Goal: Transaction & Acquisition: Purchase product/service

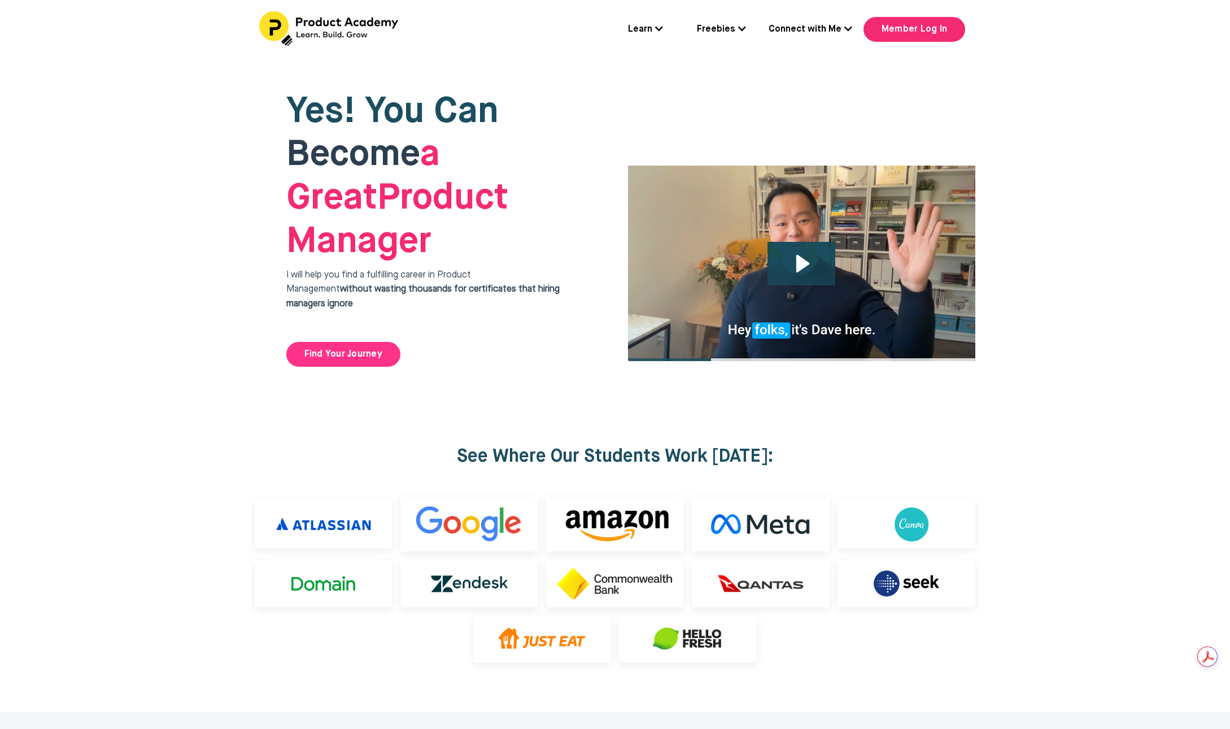
click at [335, 342] on link "Find Your Journey" at bounding box center [343, 354] width 114 height 25
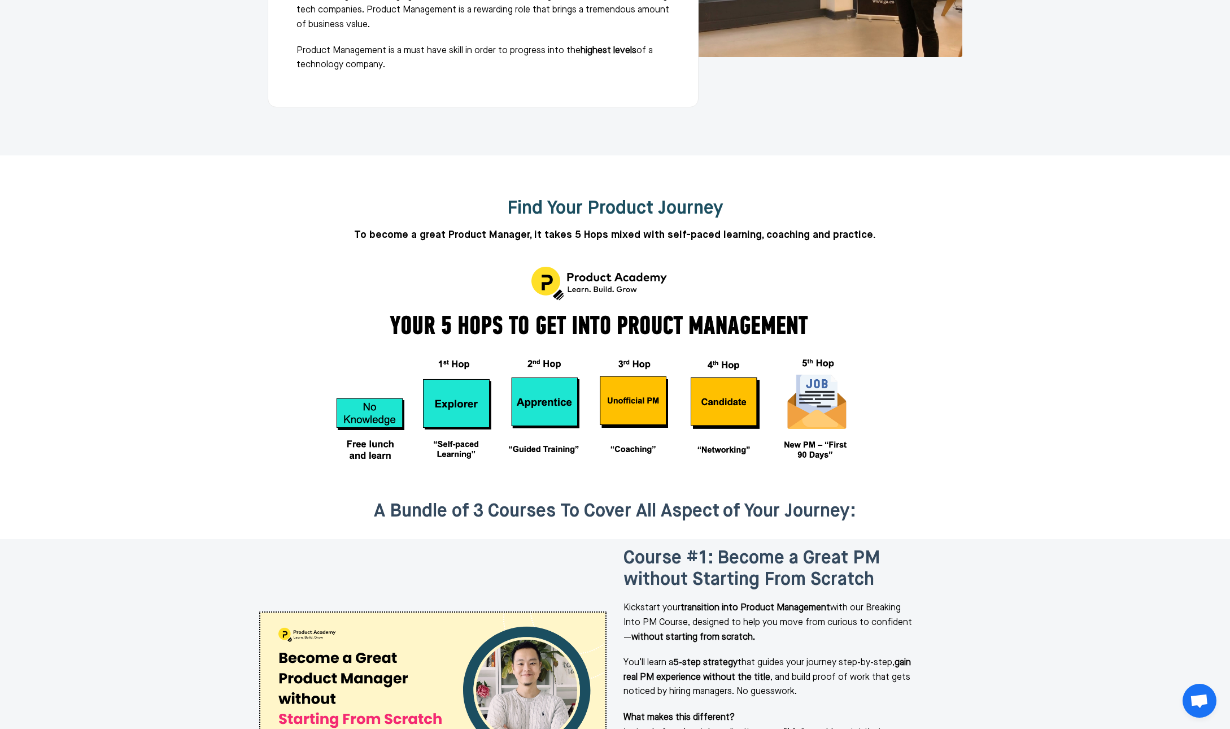
scroll to position [1038, 0]
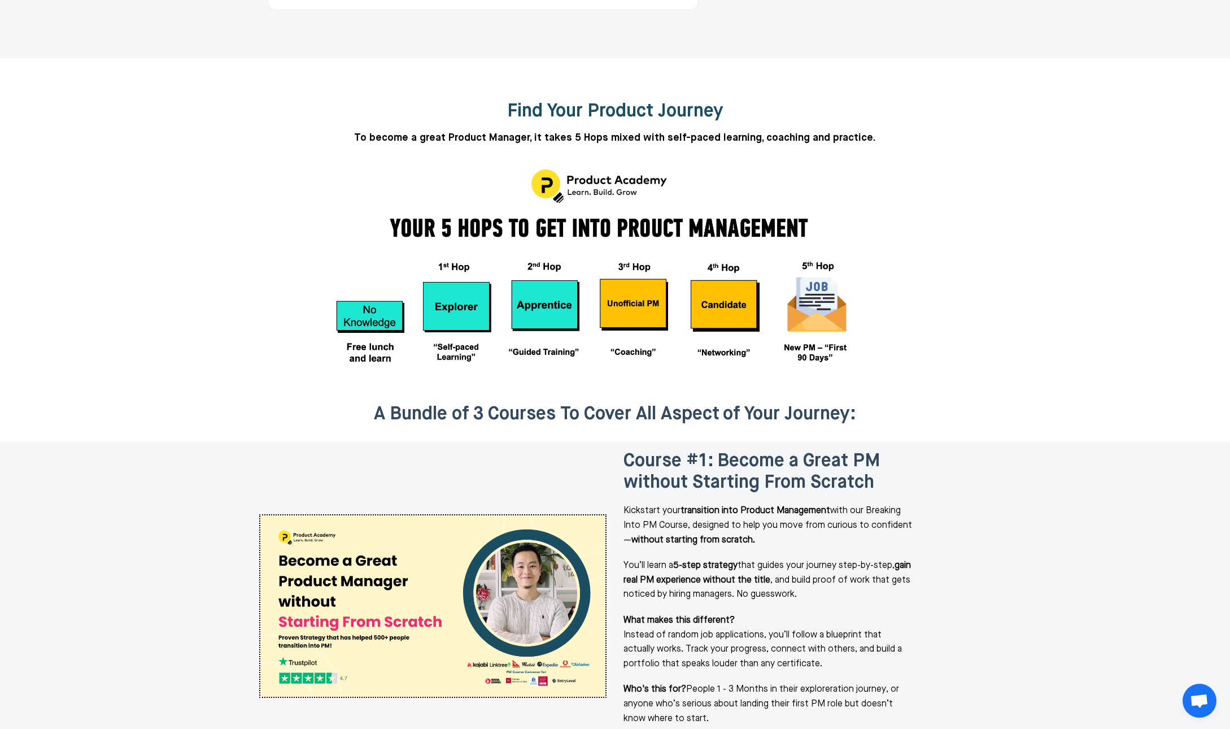
click at [683, 319] on div at bounding box center [615, 268] width 607 height 226
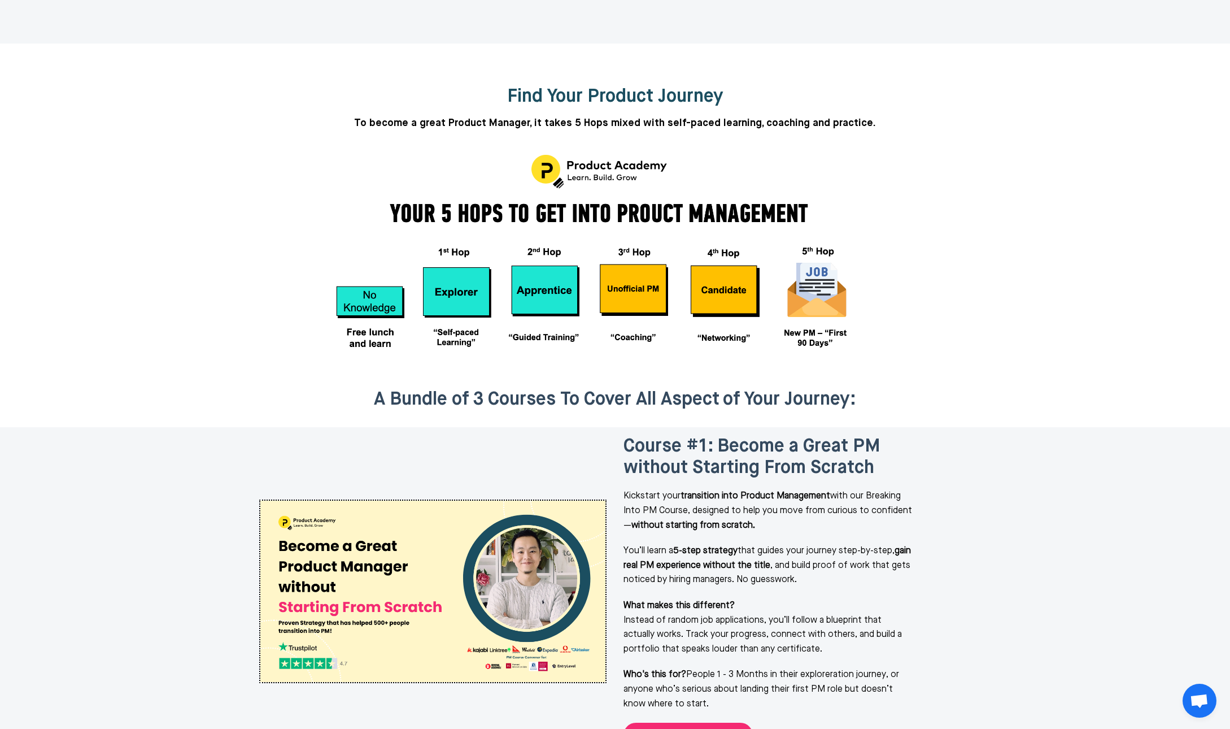
scroll to position [1185, 0]
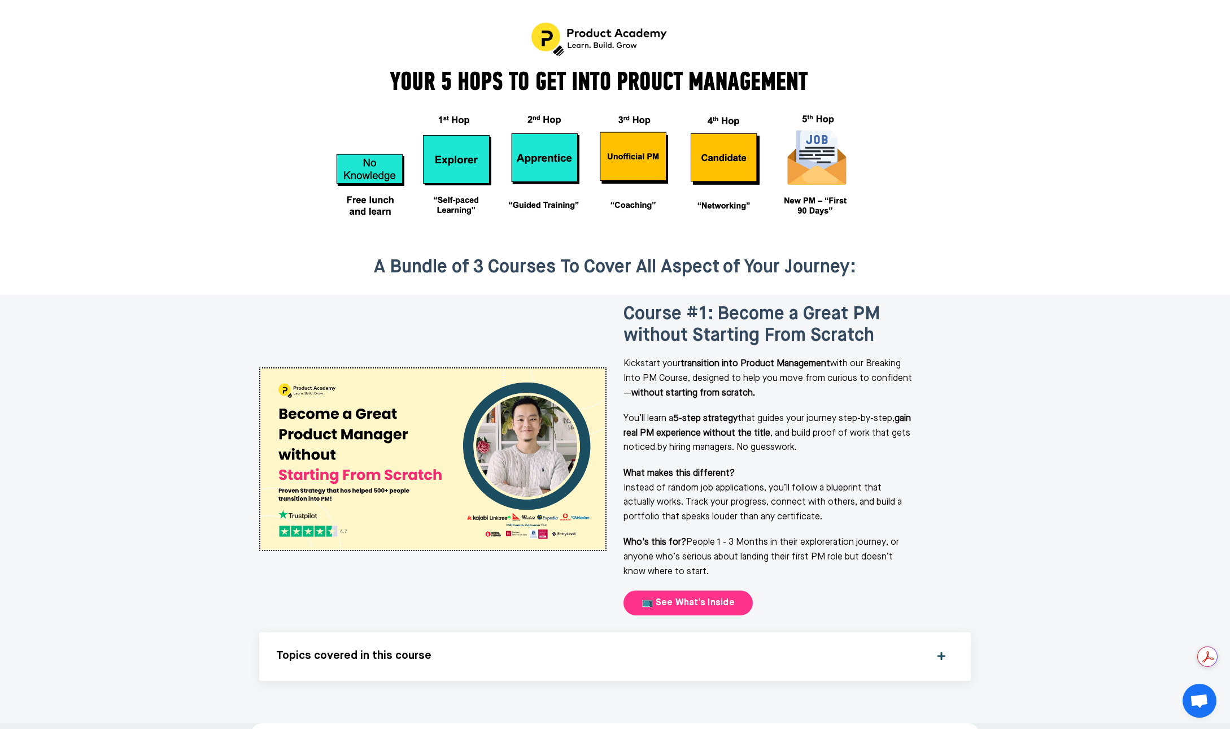
click at [731, 590] on link "📺 See What's Inside" at bounding box center [687, 602] width 129 height 25
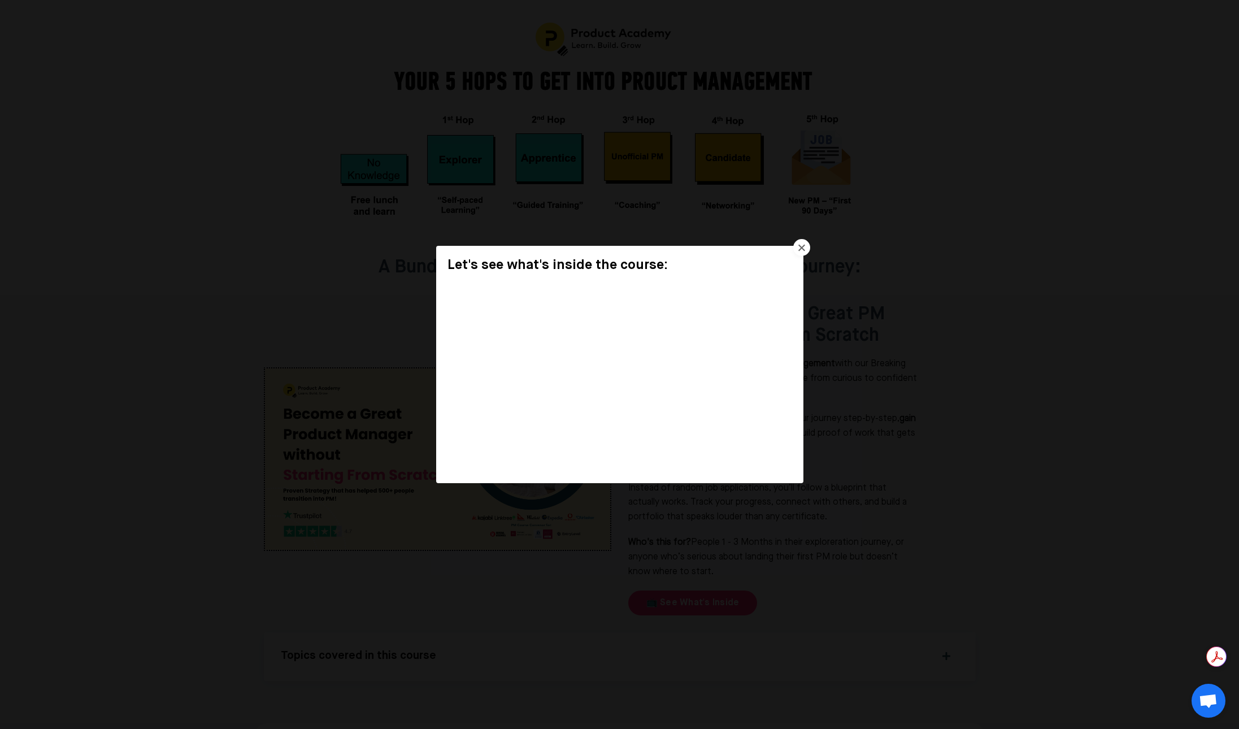
click at [941, 422] on div "Let's see what's inside the course:" at bounding box center [619, 364] width 1239 height 729
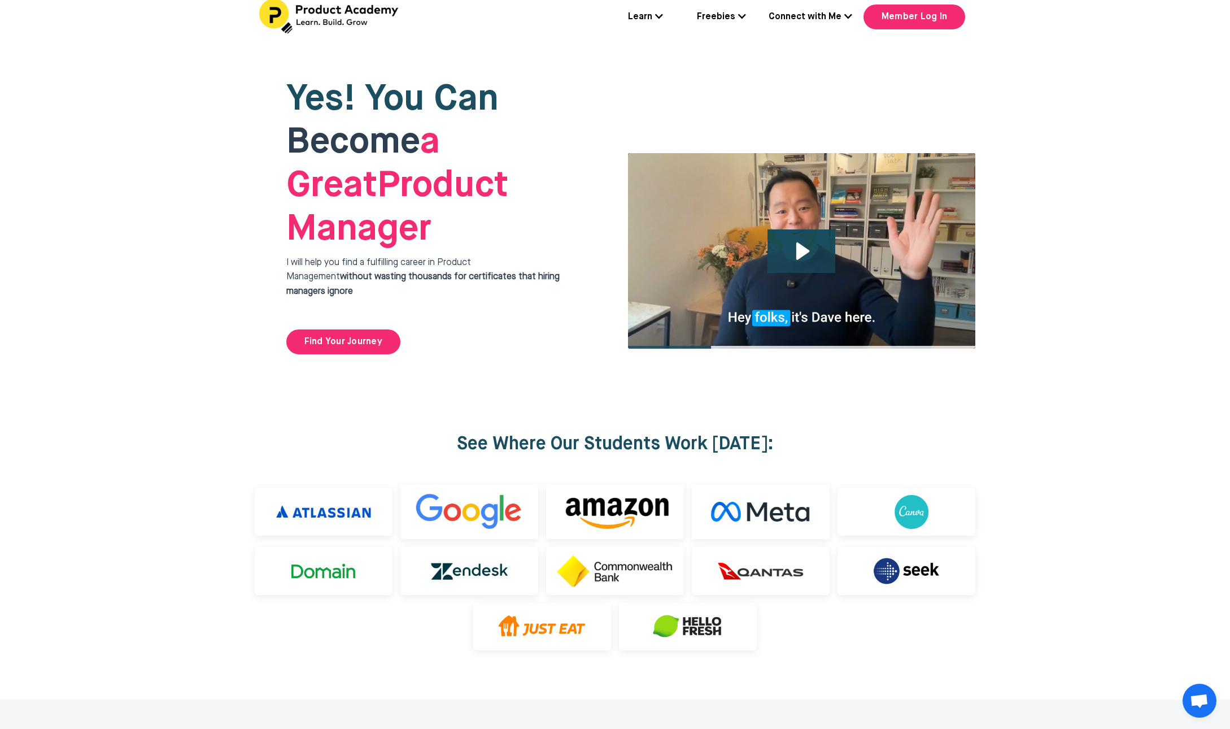
scroll to position [0, 0]
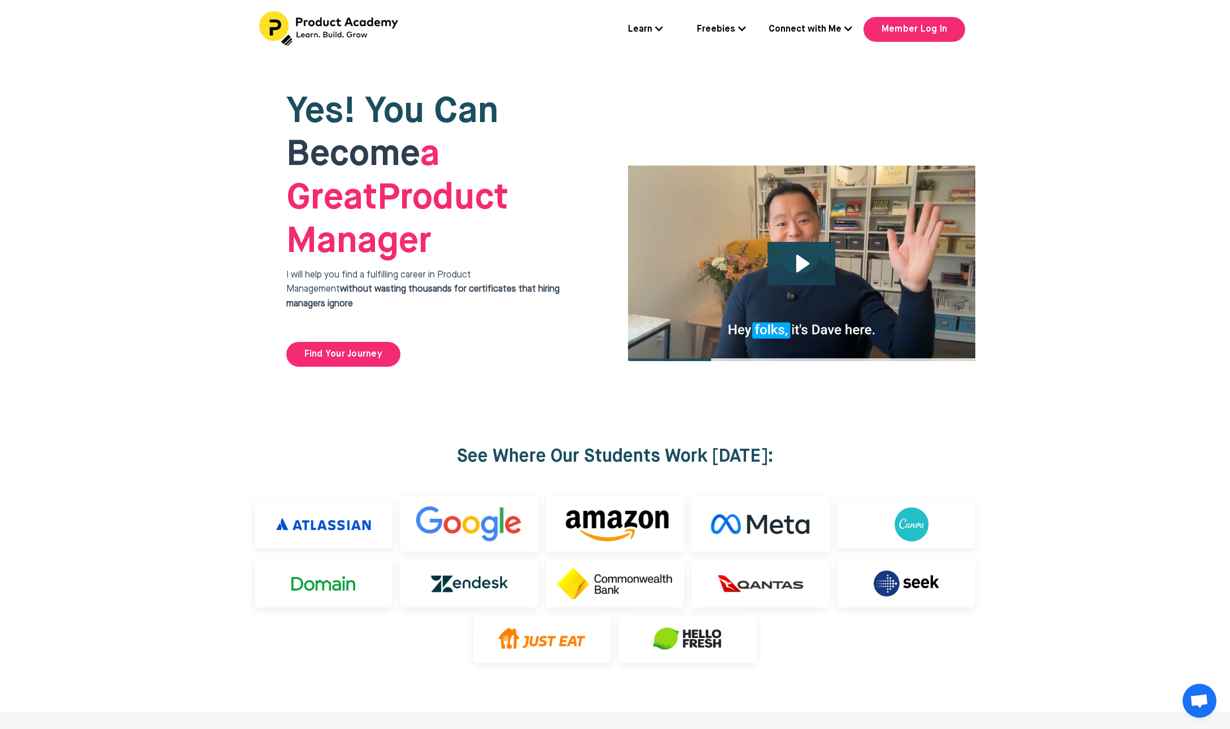
click at [1043, 199] on div at bounding box center [615, 228] width 1230 height 339
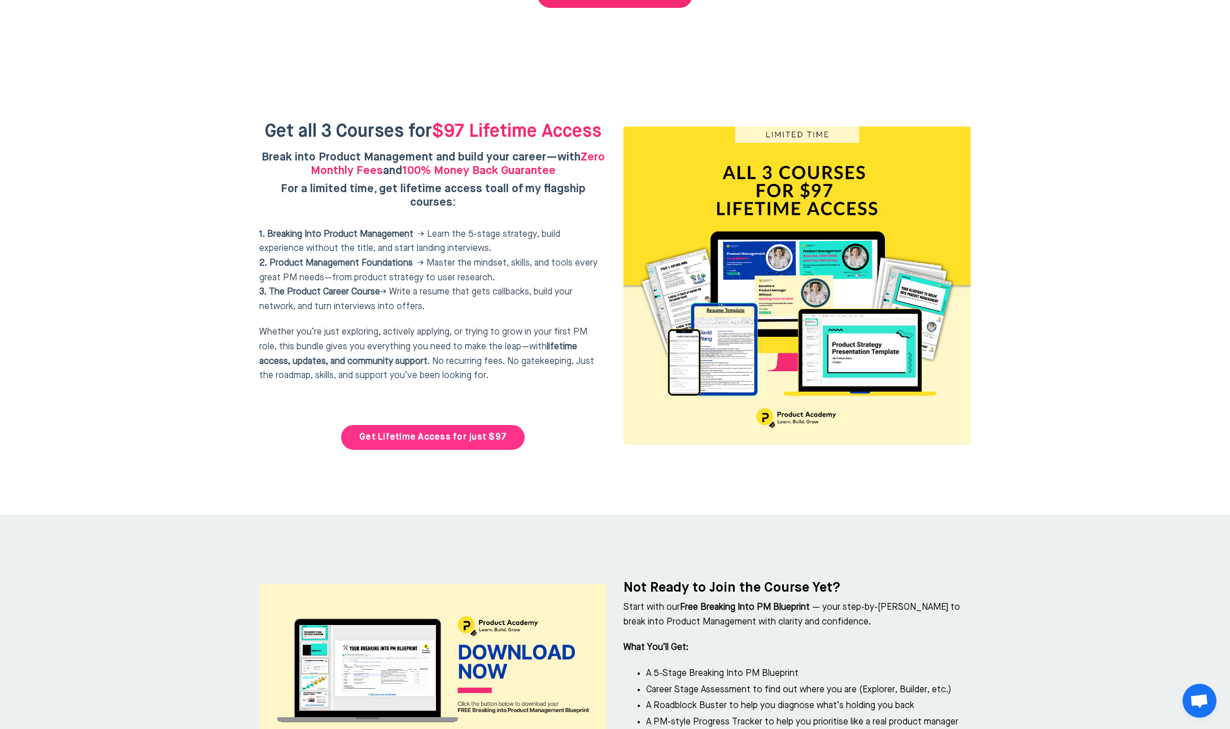
scroll to position [4611, 0]
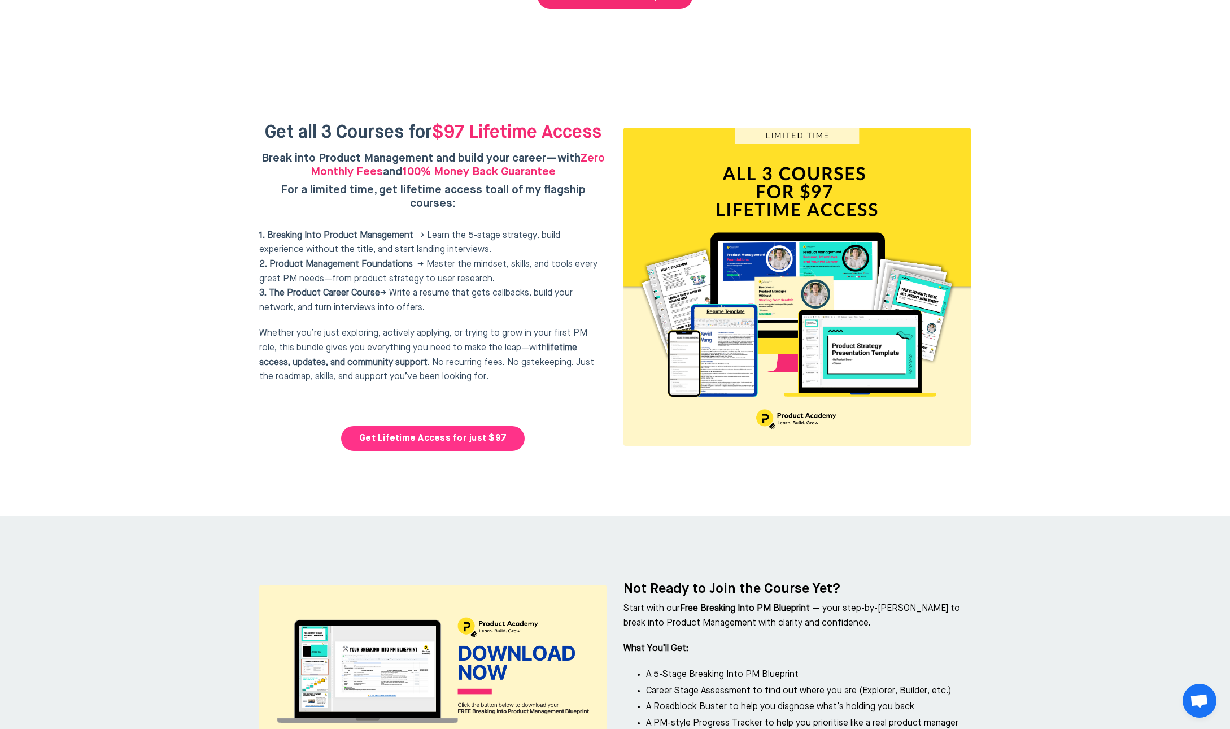
click at [481, 426] on link "Get Lifetime Access for just $97" at bounding box center [433, 438] width 184 height 25
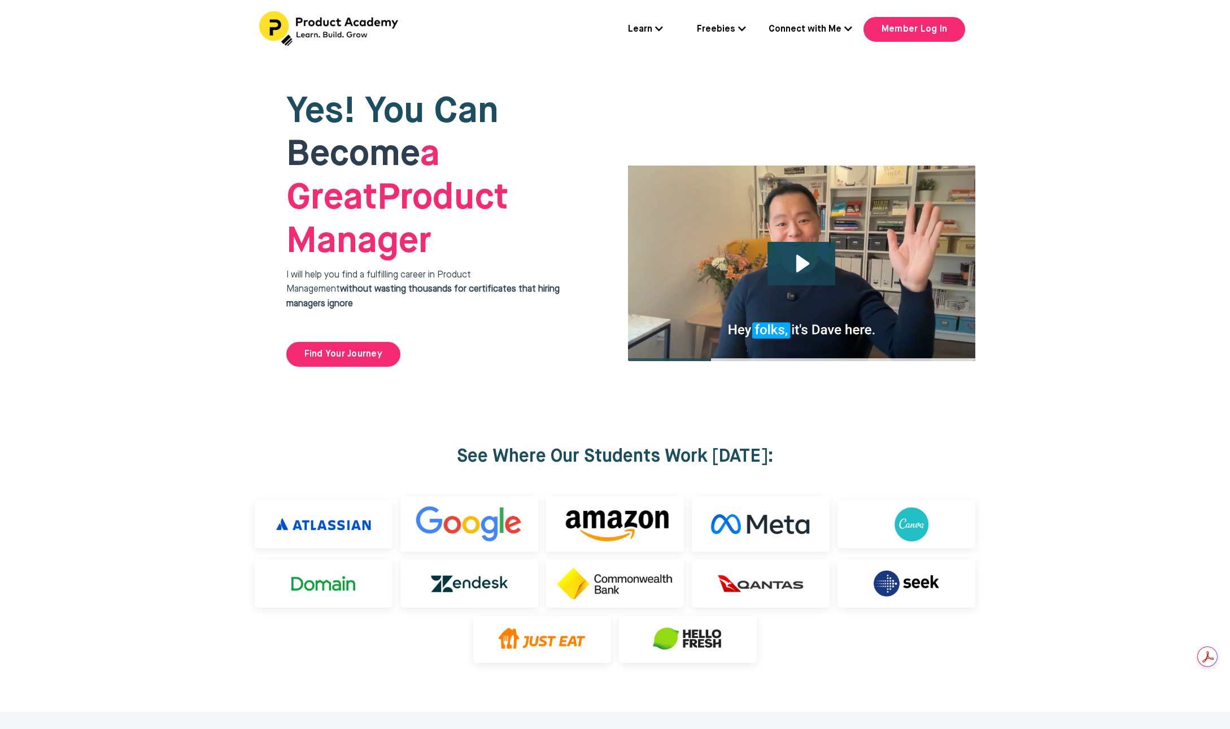
click at [678, 312] on div "Yes! You Can Become a Great Product Manager I will help you find a fulfilling c…" at bounding box center [619, 228] width 729 height 339
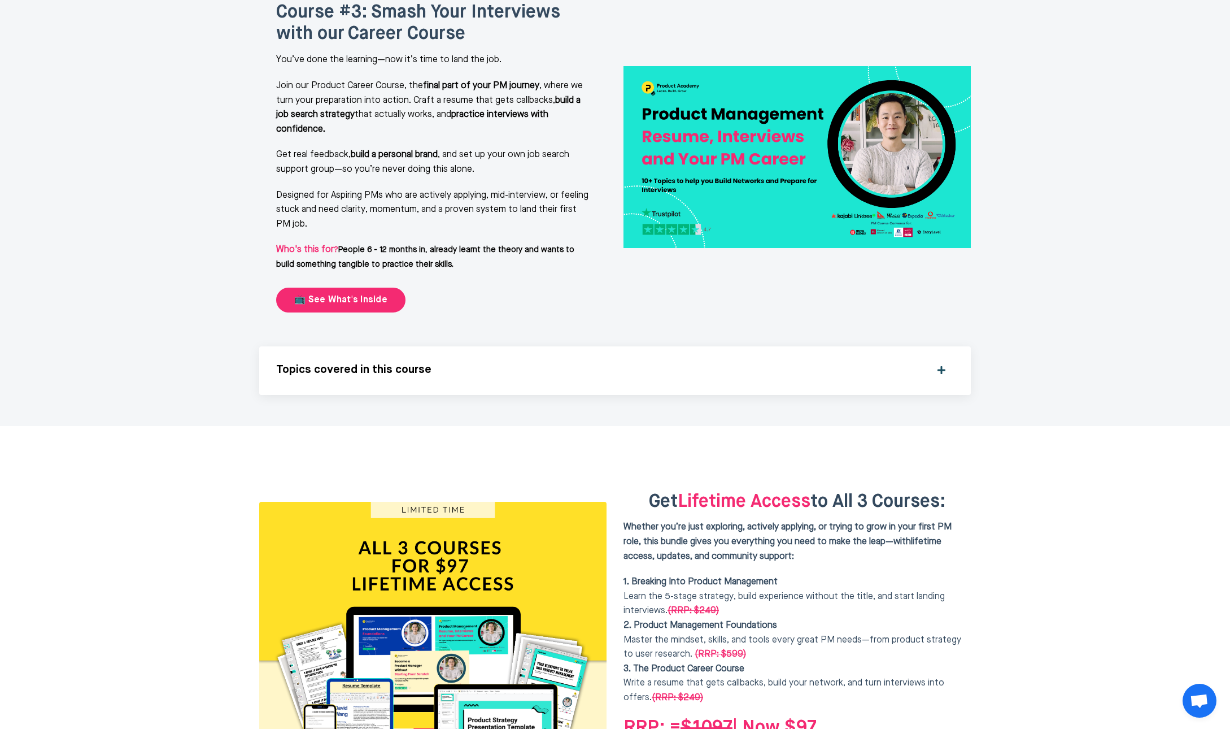
scroll to position [2680, 0]
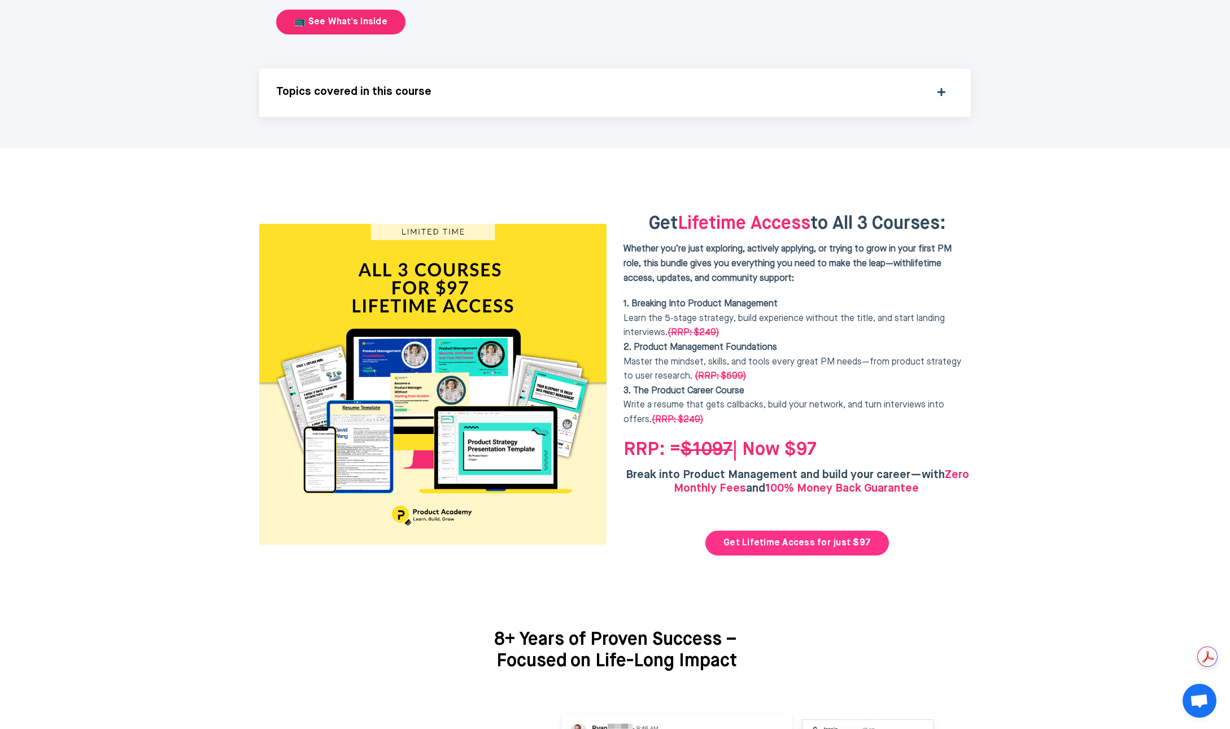
click at [769, 530] on link "Get Lifetime Access for just $97" at bounding box center [797, 542] width 184 height 25
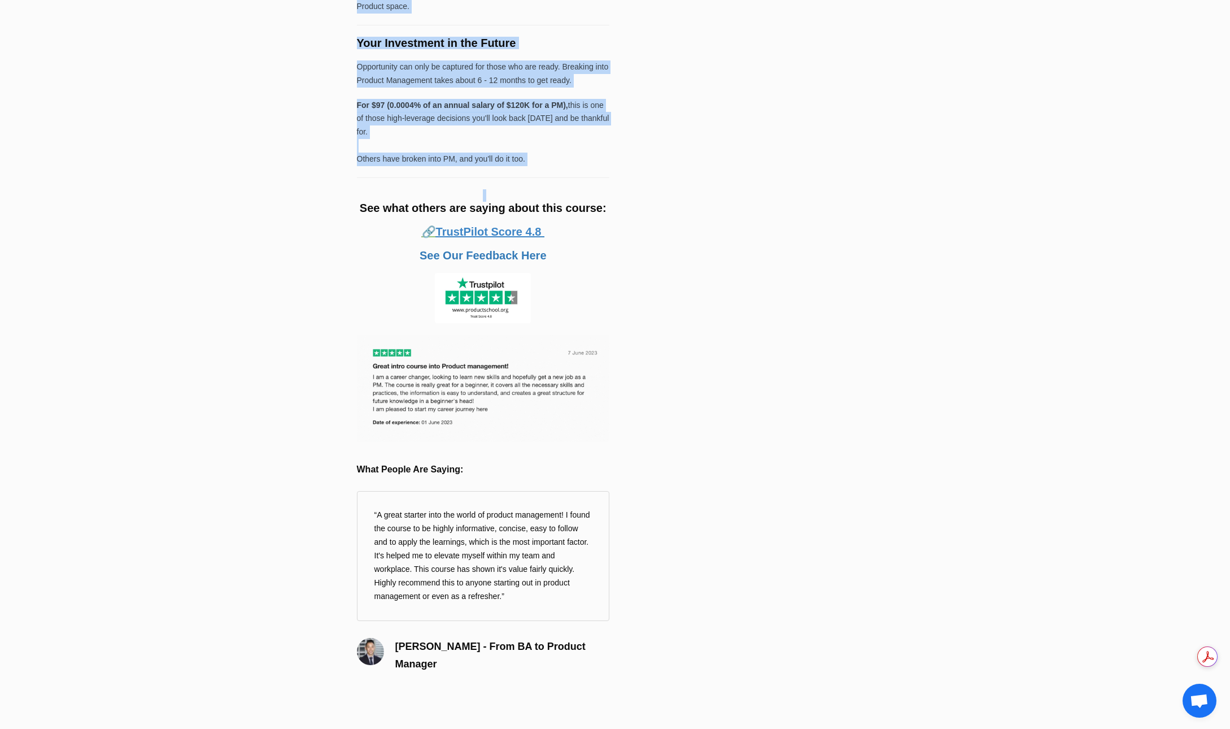
scroll to position [1175, 0]
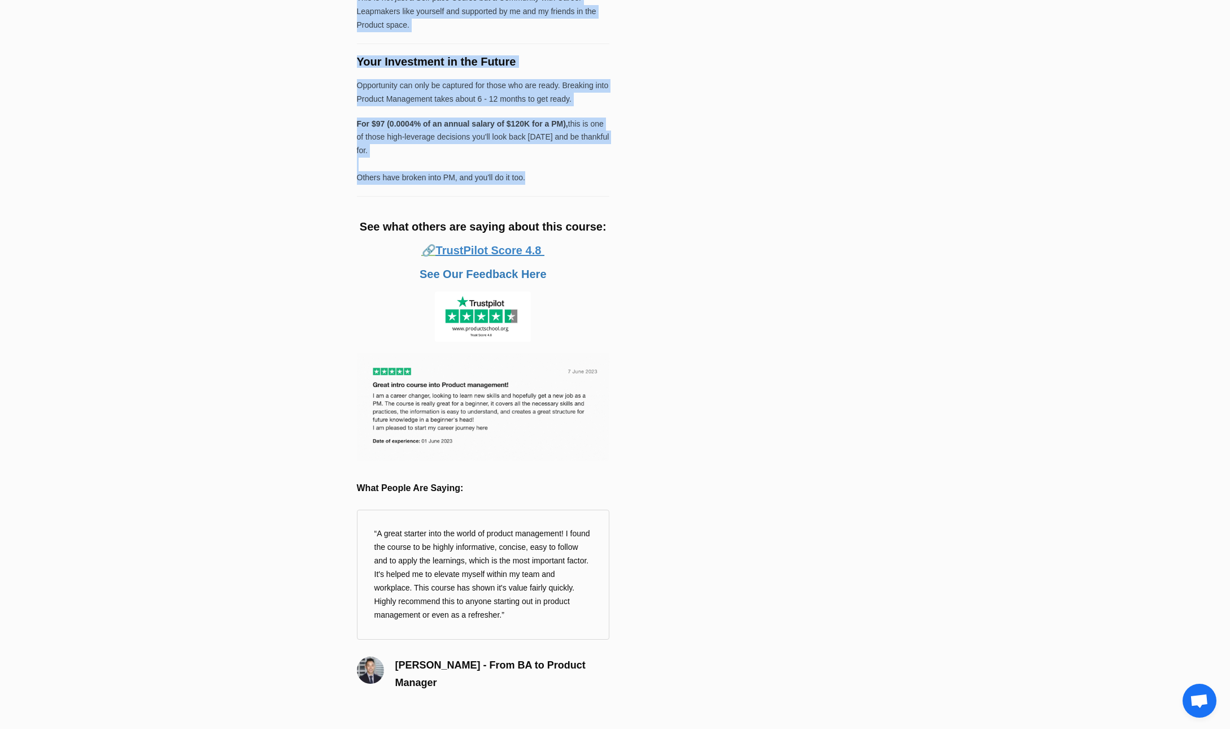
drag, startPoint x: 358, startPoint y: 357, endPoint x: 544, endPoint y: 208, distance: 238.7
copy div "🚀 Get All 3 Flagship Courses + Private Community for $97 — Lifetime Access Brea…"
